Goal: Check status

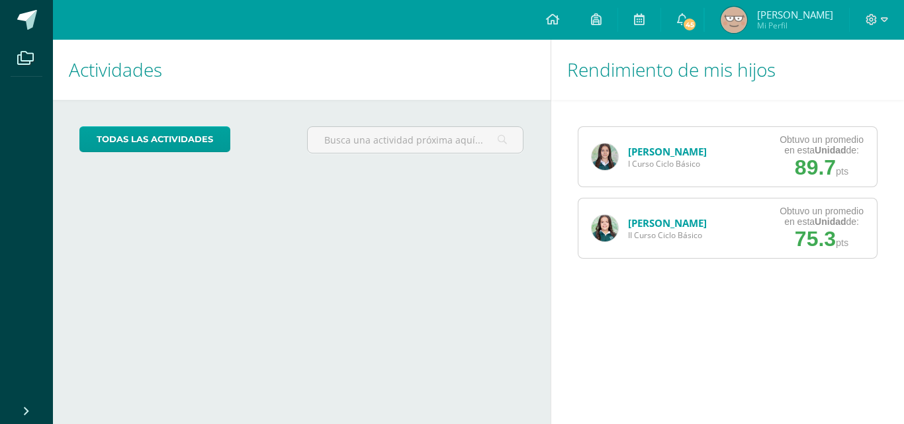
click at [650, 226] on link "[PERSON_NAME]" at bounding box center [667, 223] width 79 height 13
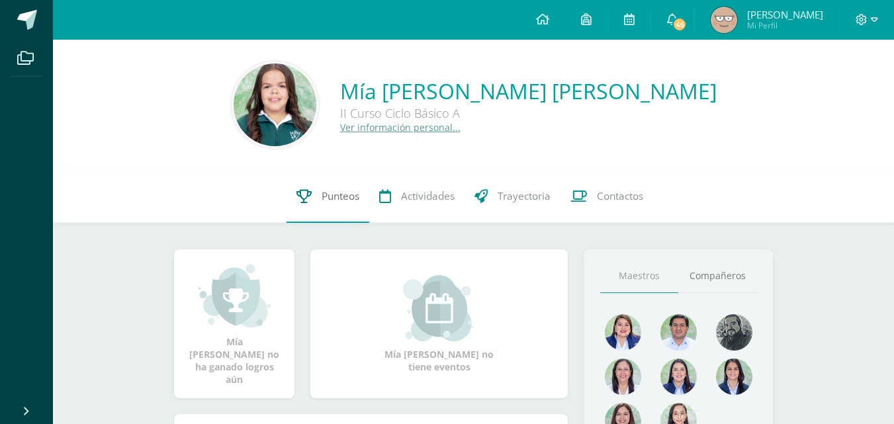
click at [337, 203] on span "Punteos" at bounding box center [341, 196] width 38 height 14
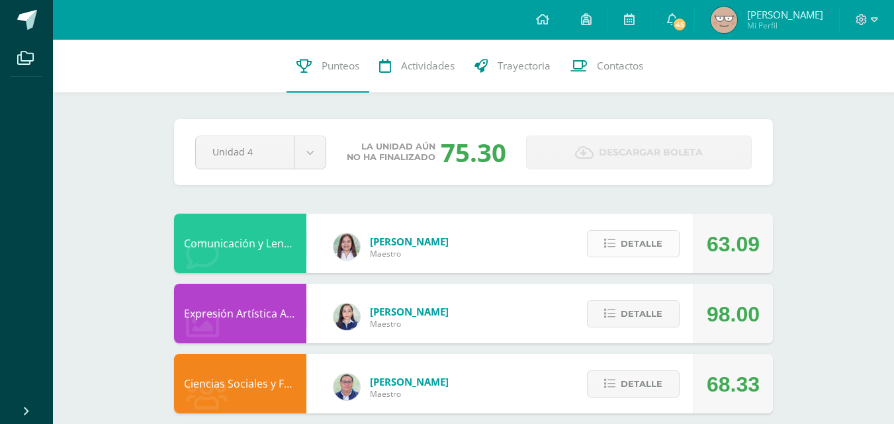
click at [611, 244] on icon at bounding box center [609, 243] width 11 height 11
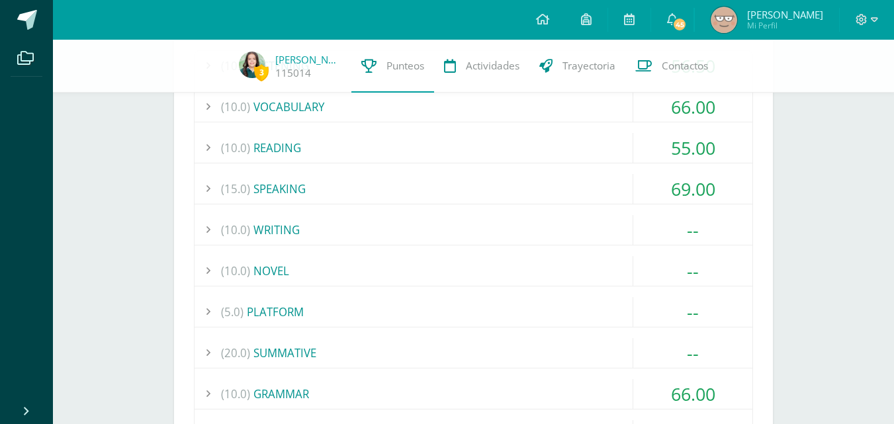
scroll to position [289, 0]
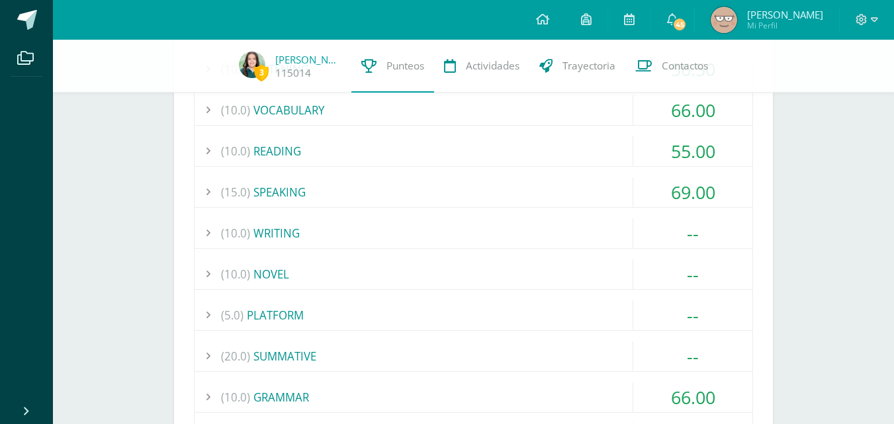
click at [317, 163] on div "(10.0) READING" at bounding box center [474, 151] width 558 height 30
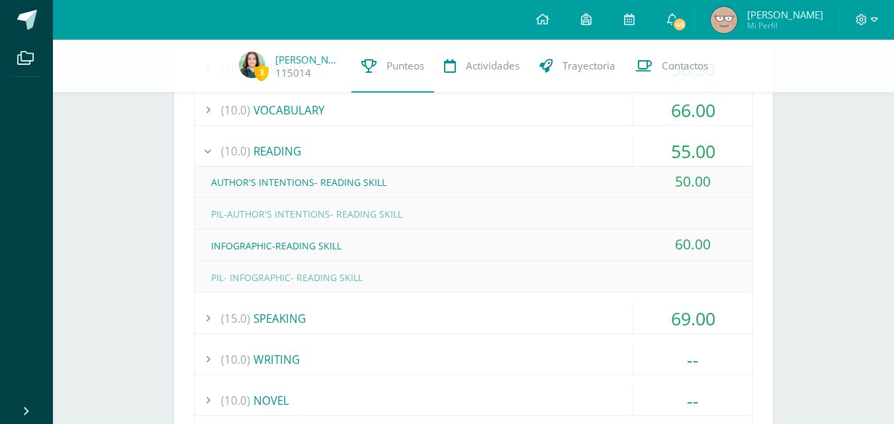
click at [317, 163] on div "(10.0) READING" at bounding box center [474, 151] width 558 height 30
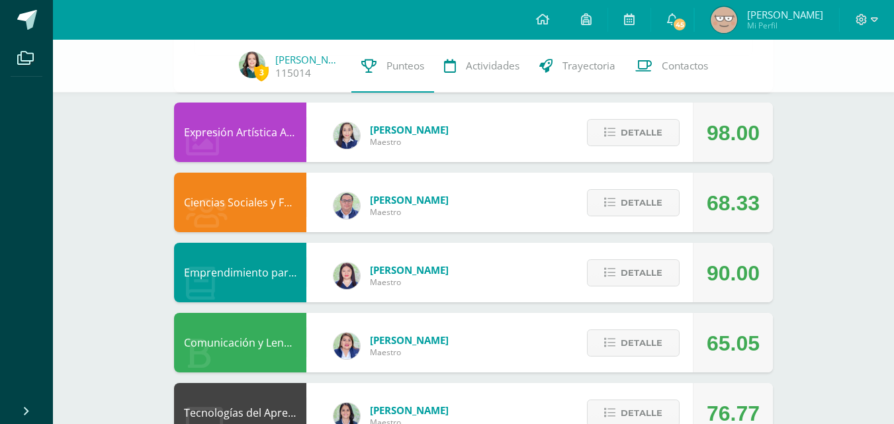
scroll to position [724, 0]
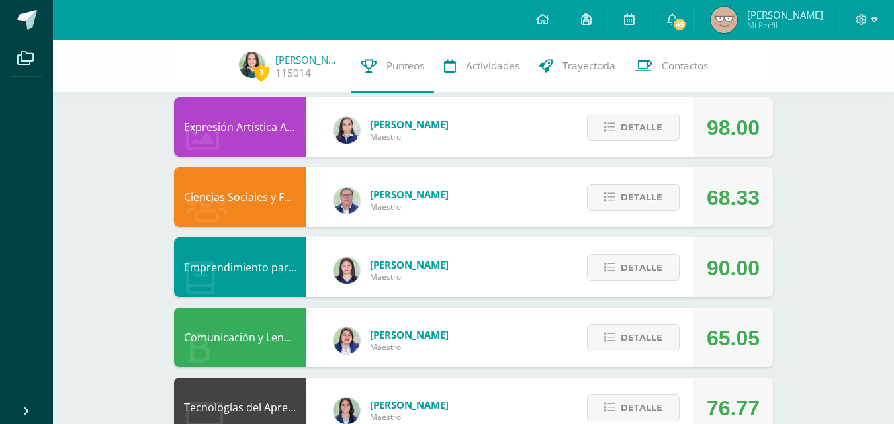
click at [600, 183] on div "Detalle" at bounding box center [630, 198] width 126 height 60
click at [605, 199] on icon at bounding box center [609, 197] width 11 height 11
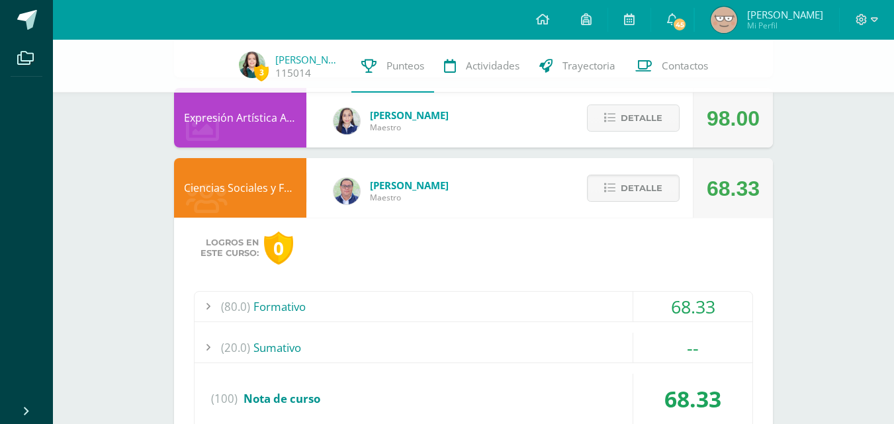
scroll to position [785, 0]
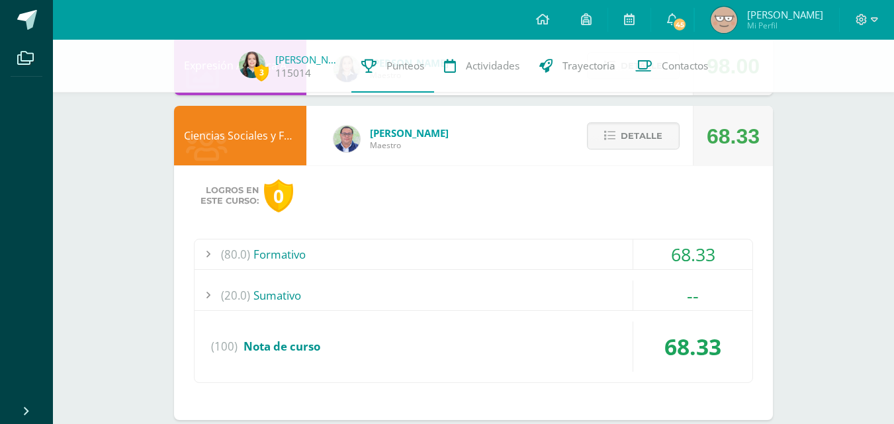
click at [595, 302] on div "(20.0) [GEOGRAPHIC_DATA]" at bounding box center [474, 296] width 558 height 30
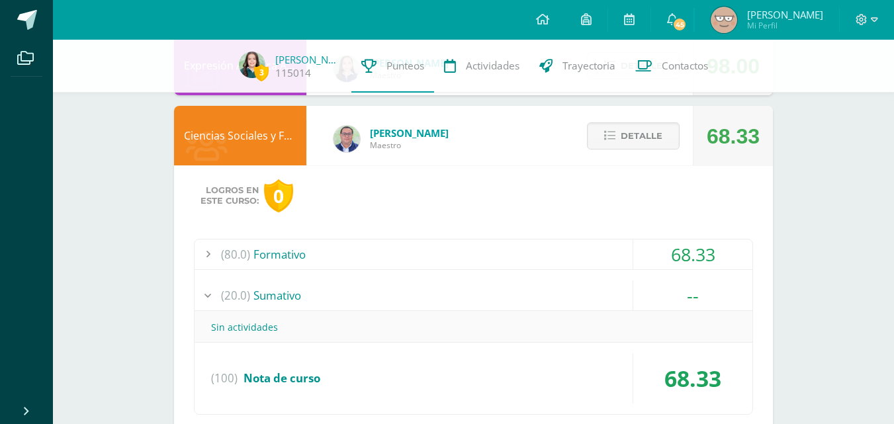
click at [593, 249] on div "(80.0) Formativo" at bounding box center [474, 255] width 558 height 30
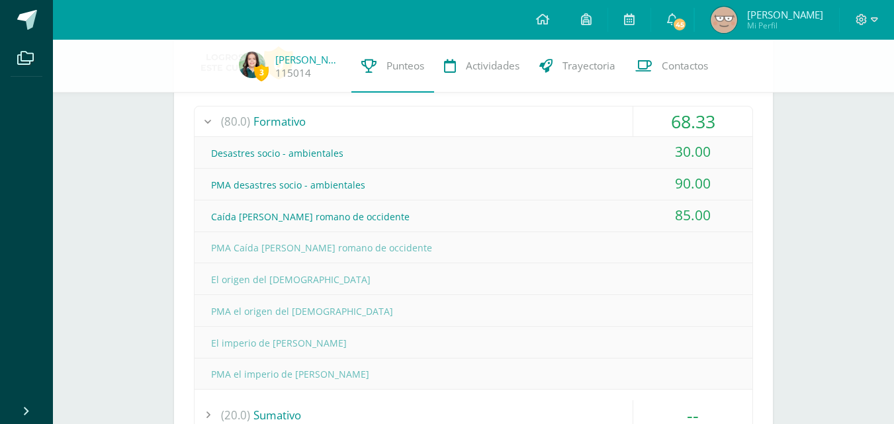
scroll to position [1002, 0]
